Goal: Check status

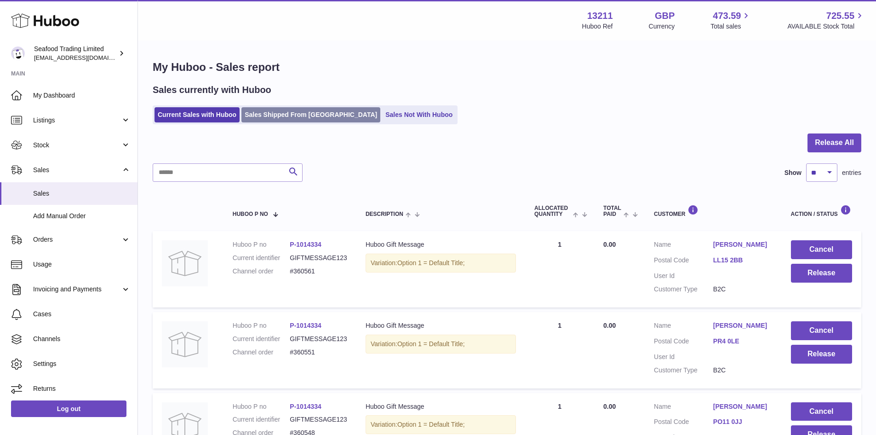
click at [265, 119] on link "Sales Shipped From [GEOGRAPHIC_DATA]" at bounding box center [310, 114] width 139 height 15
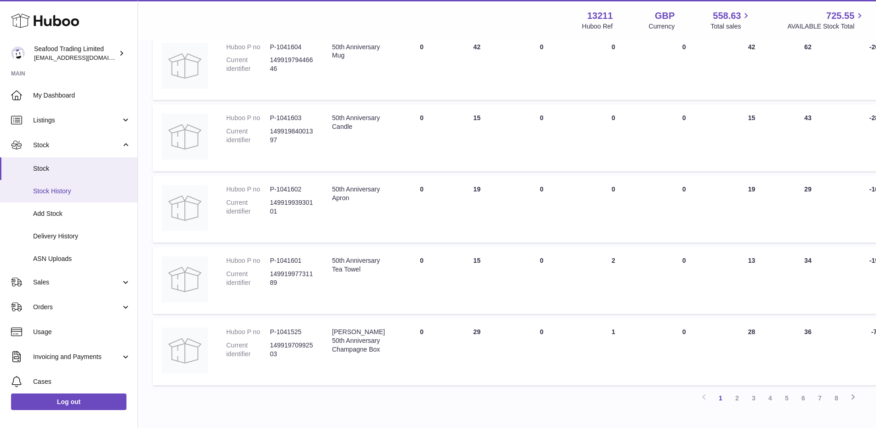
click at [71, 190] on span "Stock History" at bounding box center [82, 191] width 98 height 9
click at [63, 165] on span "Stock" at bounding box center [82, 168] width 98 height 9
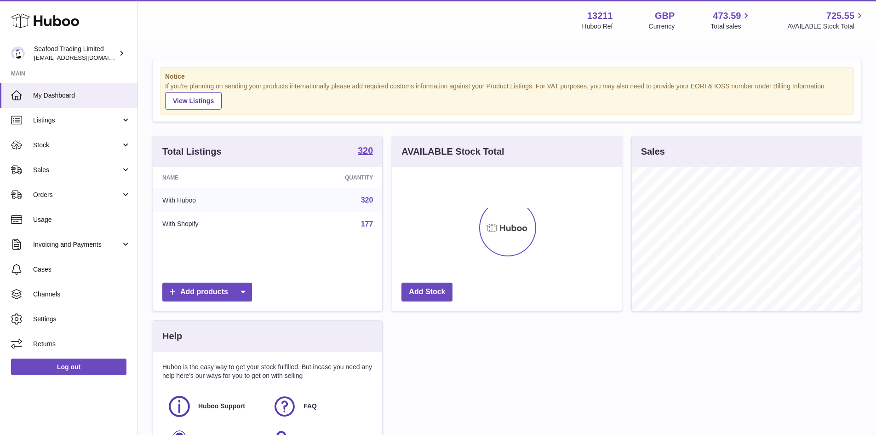
scroll to position [144, 230]
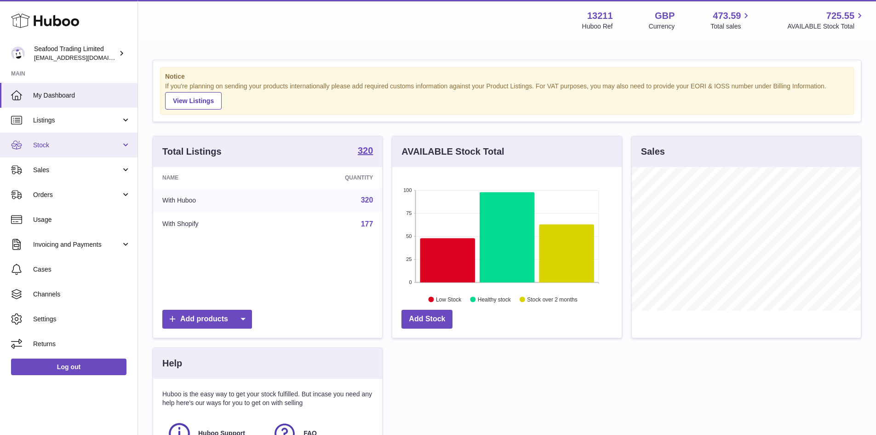
click at [71, 145] on span "Stock" at bounding box center [77, 145] width 88 height 9
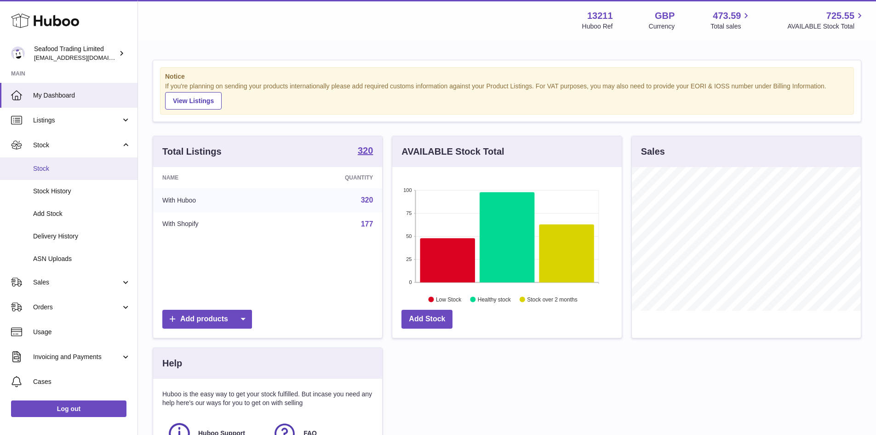
click at [61, 172] on span "Stock" at bounding box center [82, 168] width 98 height 9
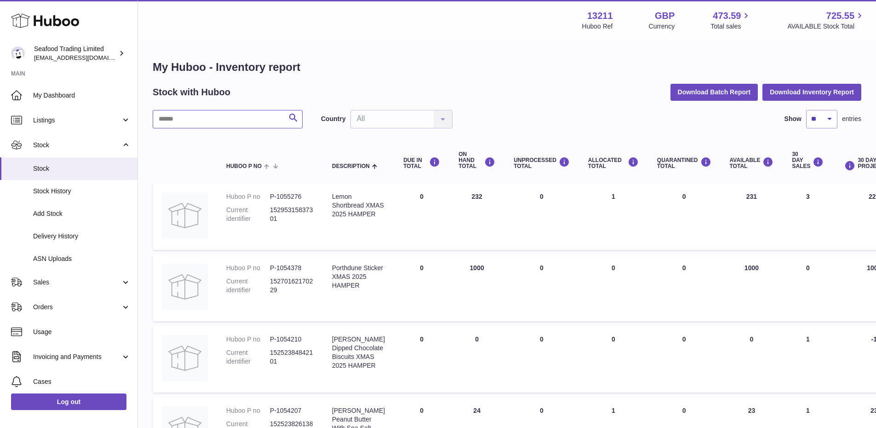
click at [223, 123] on input "text" at bounding box center [228, 119] width 150 height 18
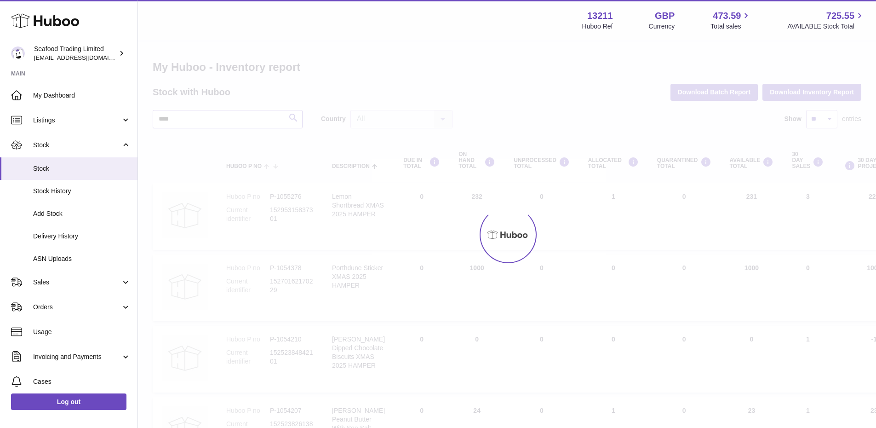
type input "*****"
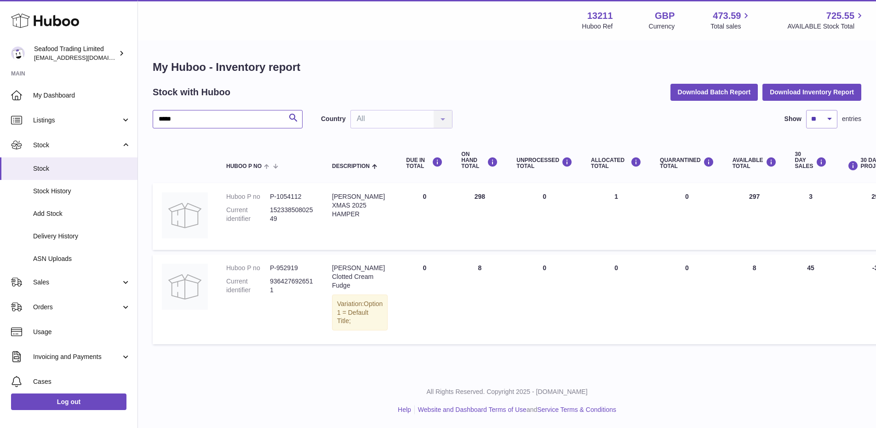
drag, startPoint x: 186, startPoint y: 119, endPoint x: 157, endPoint y: 119, distance: 28.5
click at [157, 119] on input "*****" at bounding box center [228, 119] width 150 height 18
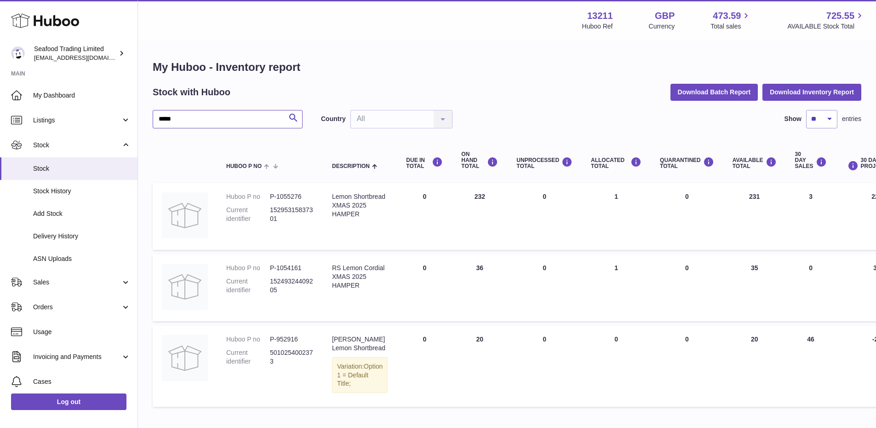
type input "*****"
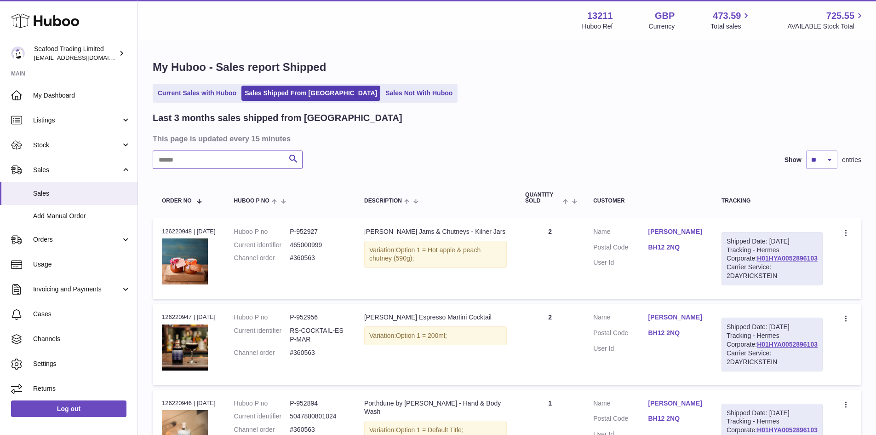
click at [208, 167] on input "text" at bounding box center [228, 159] width 150 height 18
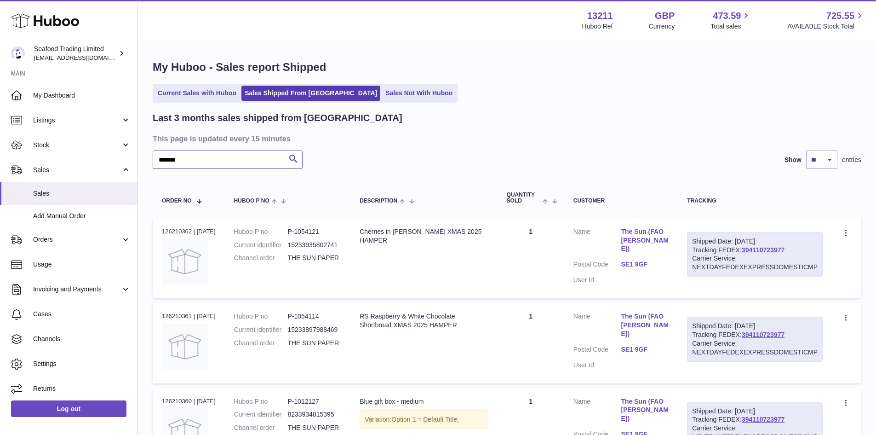
type input "*******"
drag, startPoint x: 791, startPoint y: 248, endPoint x: 742, endPoint y: 247, distance: 48.3
click at [742, 247] on div "Shipped Date: 10th Oct 2025 Tracking FEDEX: 394110723977 Carrier Service: NEXTD…" at bounding box center [755, 254] width 136 height 45
copy div "394110723977"
click at [768, 245] on div "Shipped Date: 10th Oct 2025 Tracking FEDEX: 394110723977 Carrier Service: NEXTD…" at bounding box center [755, 254] width 136 height 45
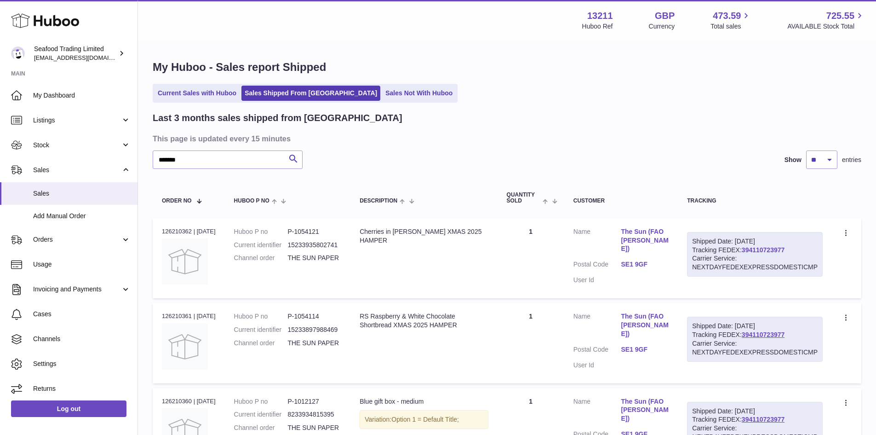
click at [769, 249] on link "394110723977" at bounding box center [763, 249] width 43 height 7
click at [394, 98] on link "Sales Not With Huboo" at bounding box center [419, 93] width 74 height 15
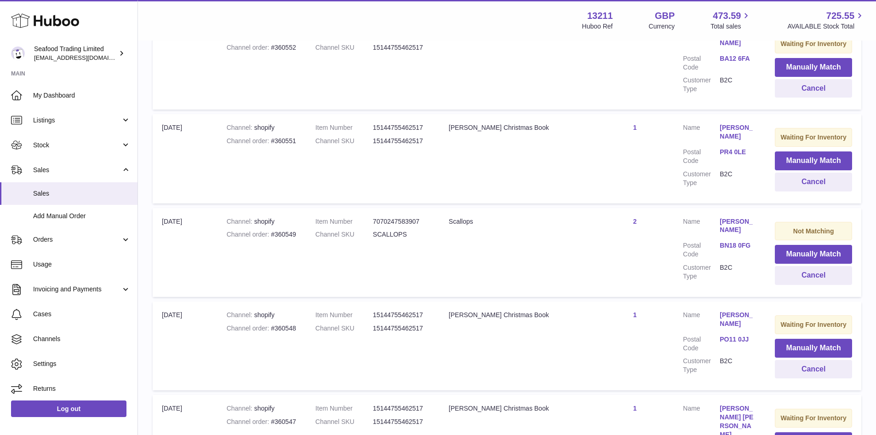
scroll to position [506, 0]
click at [280, 226] on td "Channel shopify Channel order #360549" at bounding box center [262, 251] width 89 height 89
click at [280, 231] on div "Channel order #360549" at bounding box center [262, 234] width 70 height 9
copy div "360549"
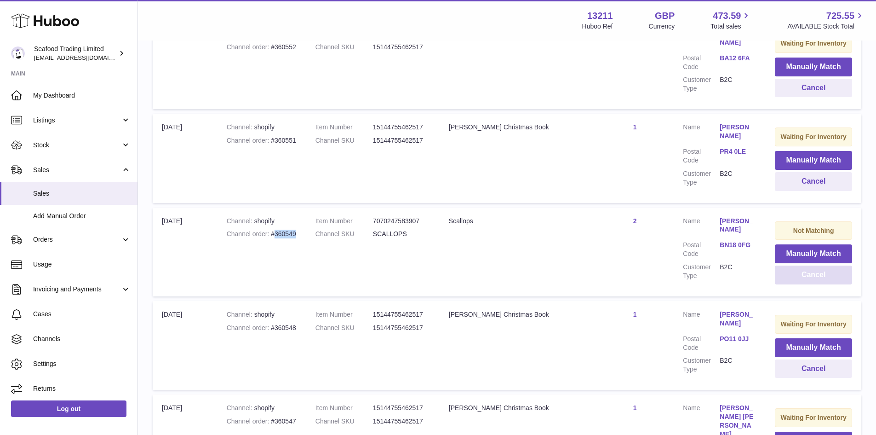
click at [791, 276] on button "Cancel" at bounding box center [813, 274] width 77 height 19
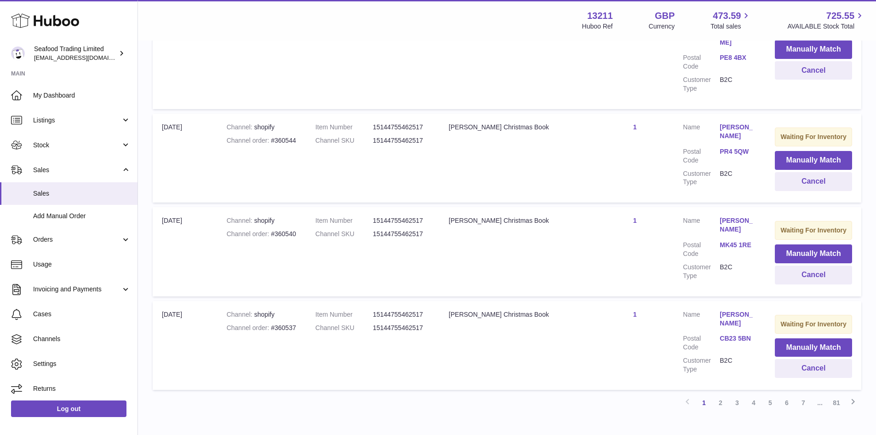
scroll to position [837, 0]
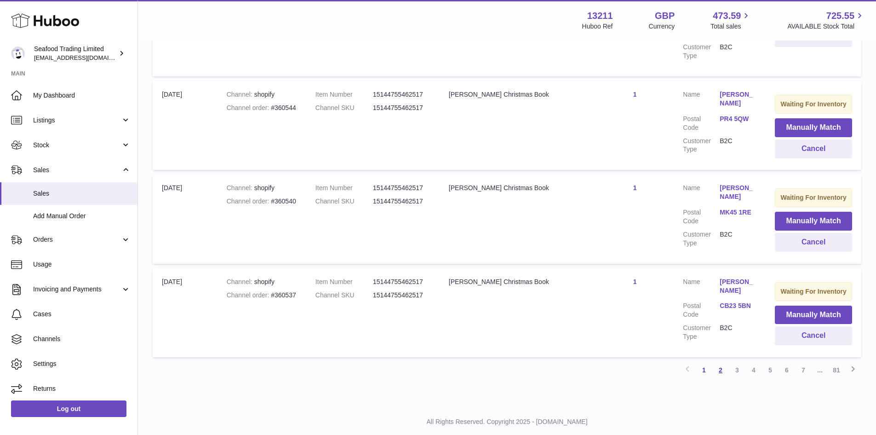
click at [720, 362] on link "2" at bounding box center [721, 370] width 17 height 17
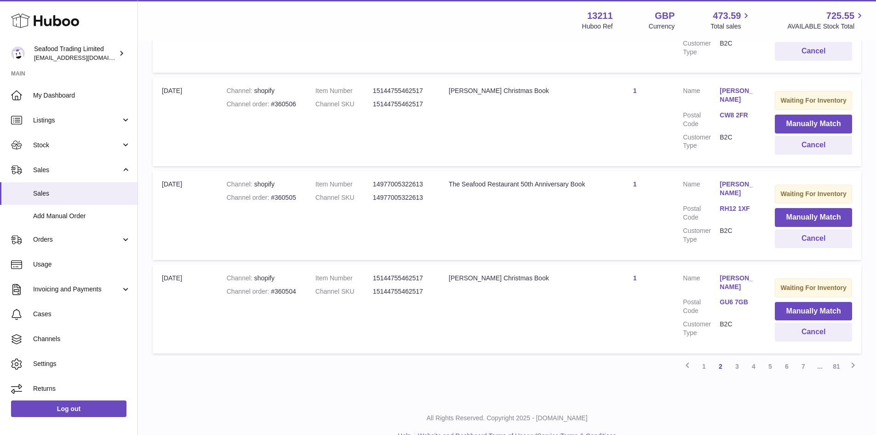
scroll to position [842, 0]
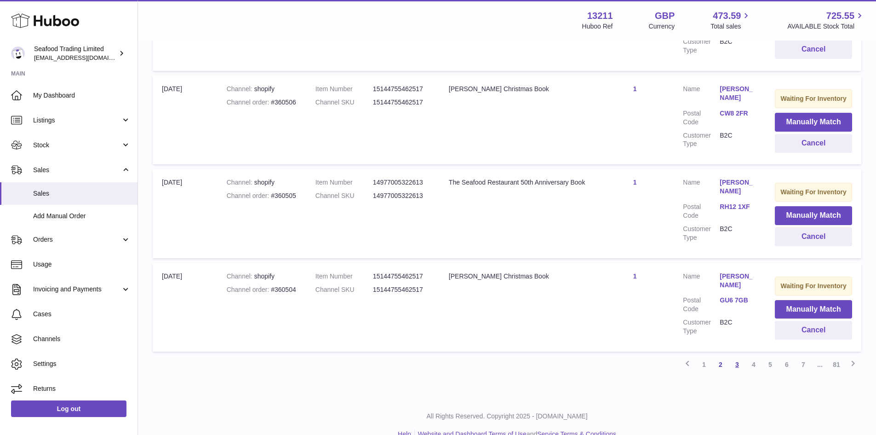
click at [731, 356] on link "3" at bounding box center [737, 364] width 17 height 17
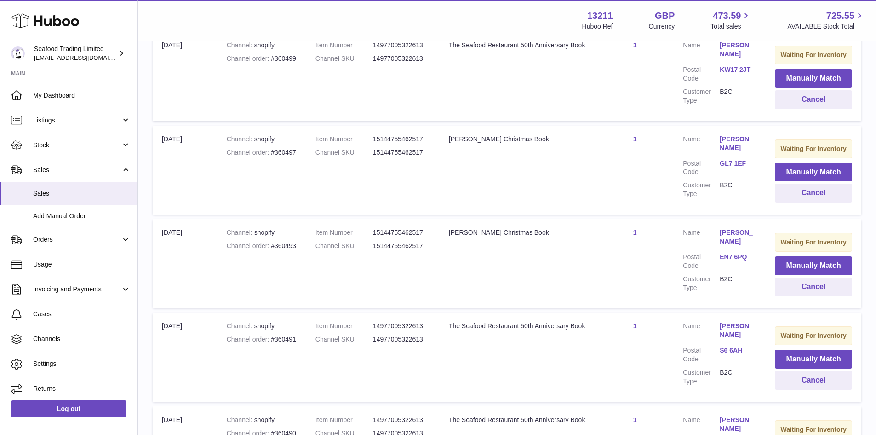
scroll to position [547, 0]
